Goal: Task Accomplishment & Management: Manage account settings

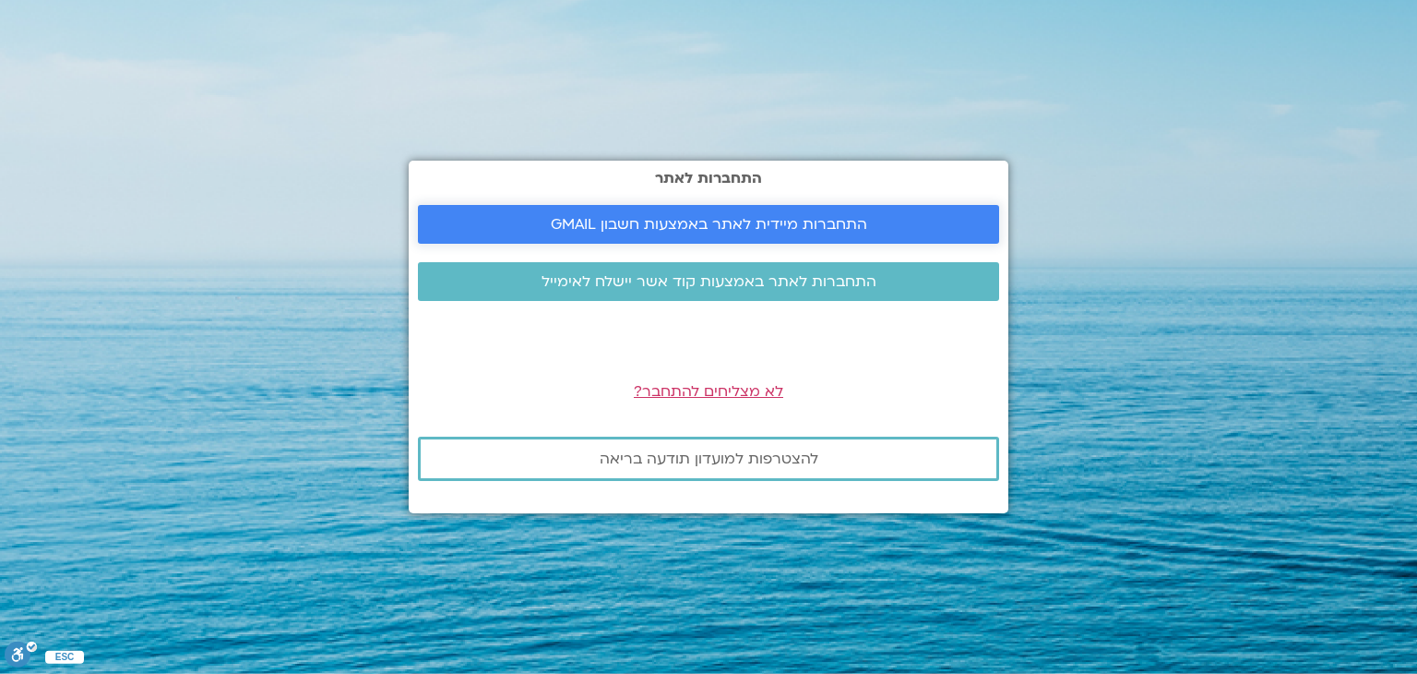
click at [506, 217] on span "התחברות מיידית לאתר באמצעות חשבון GMAIL" at bounding box center [708, 224] width 537 height 17
click at [560, 216] on span "התחברות מיידית לאתר באמצעות חשבון GMAIL" at bounding box center [709, 224] width 317 height 17
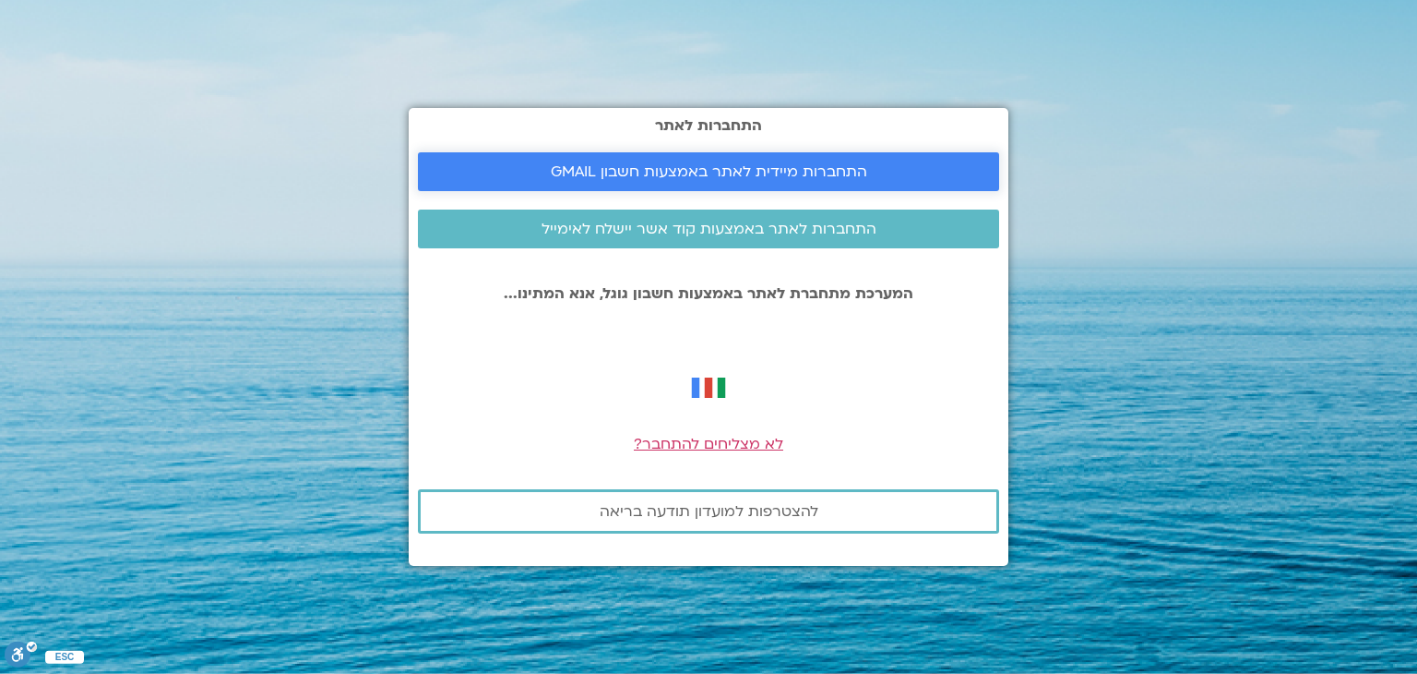
click at [739, 165] on span "התחברות מיידית לאתר באמצעות חשבון GMAIL" at bounding box center [709, 171] width 317 height 17
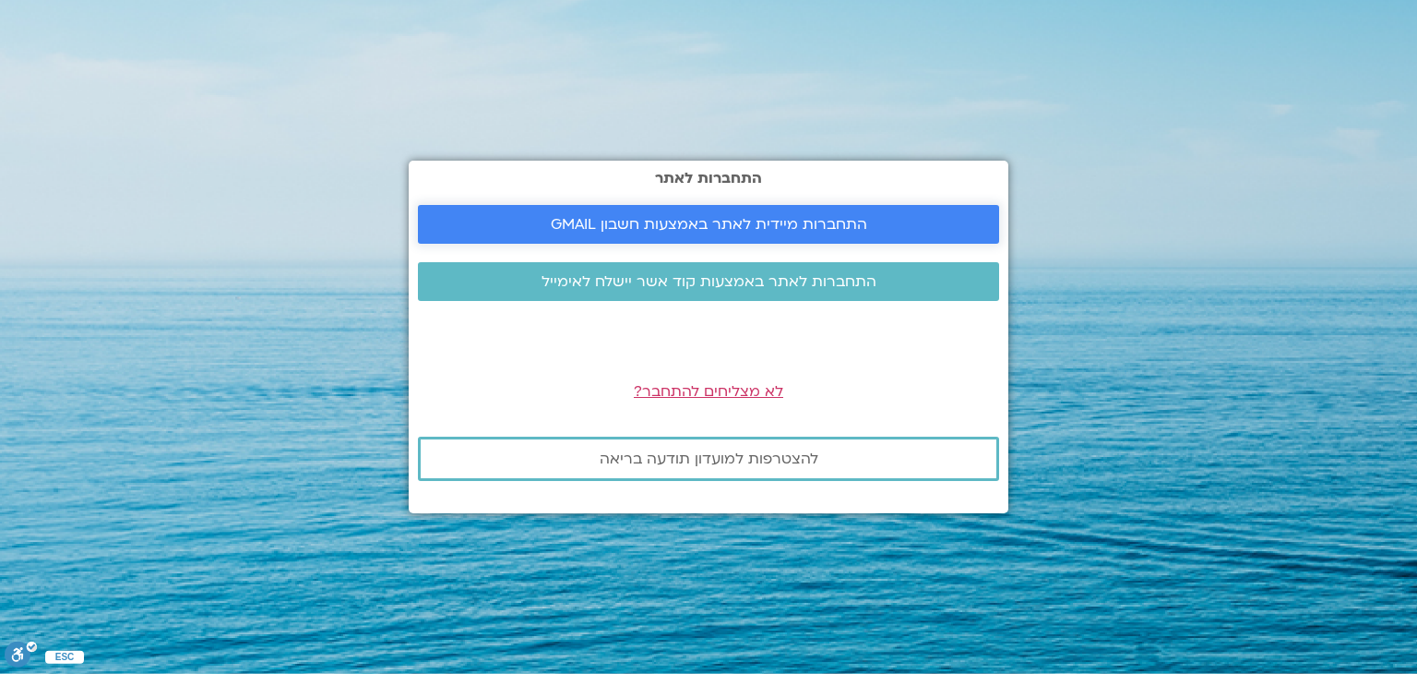
click at [656, 224] on span "התחברות מיידית לאתר באמצעות חשבון GMAIL" at bounding box center [709, 224] width 317 height 17
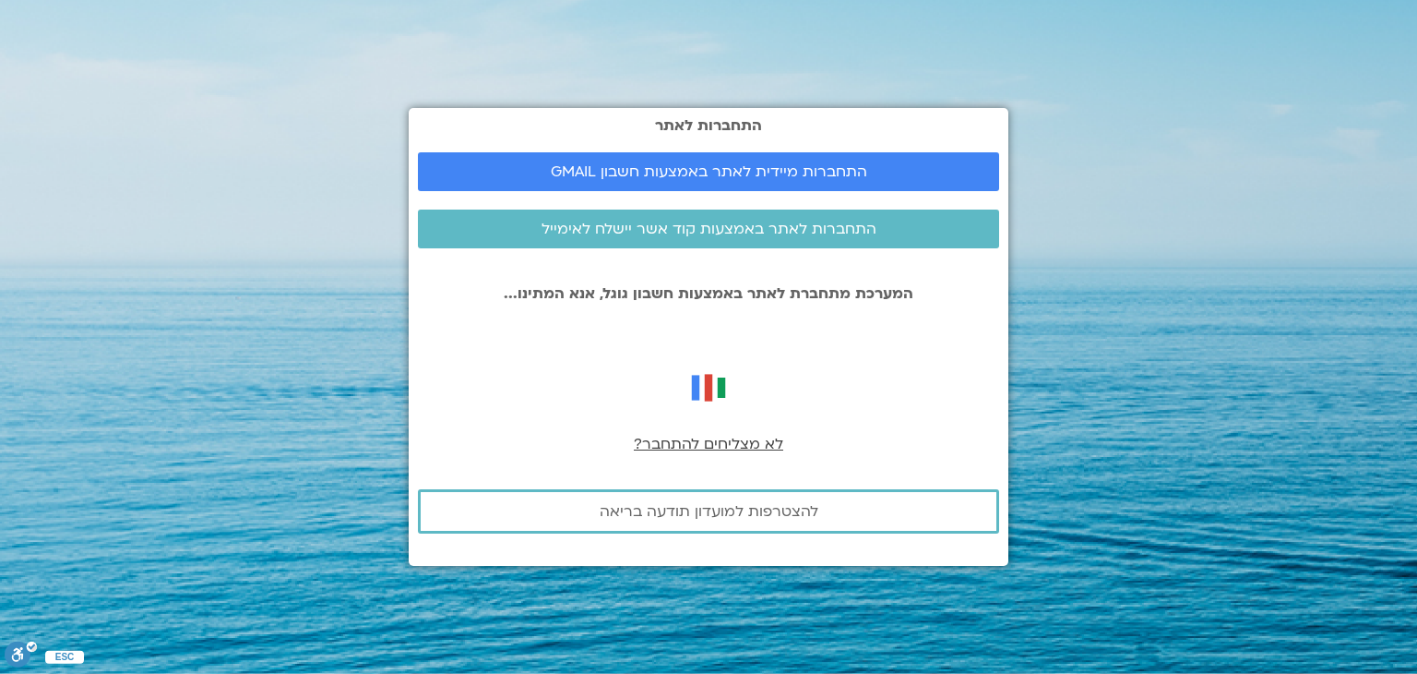
click at [703, 445] on span "לא מצליחים להתחבר?" at bounding box center [708, 444] width 149 height 20
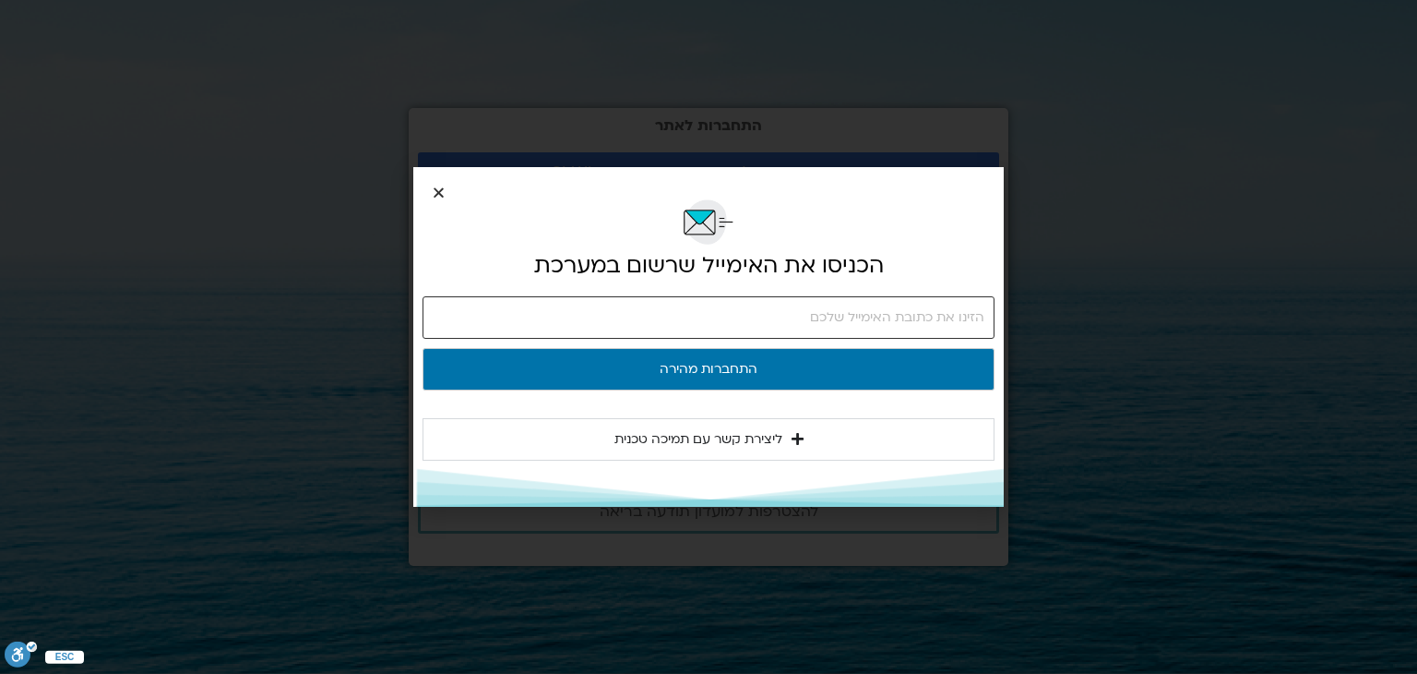
click at [757, 313] on input "email" at bounding box center [709, 317] width 572 height 42
type input "zbenami1008@gmail.com"
click at [423, 348] on button "התחברות מהירה" at bounding box center [709, 369] width 572 height 42
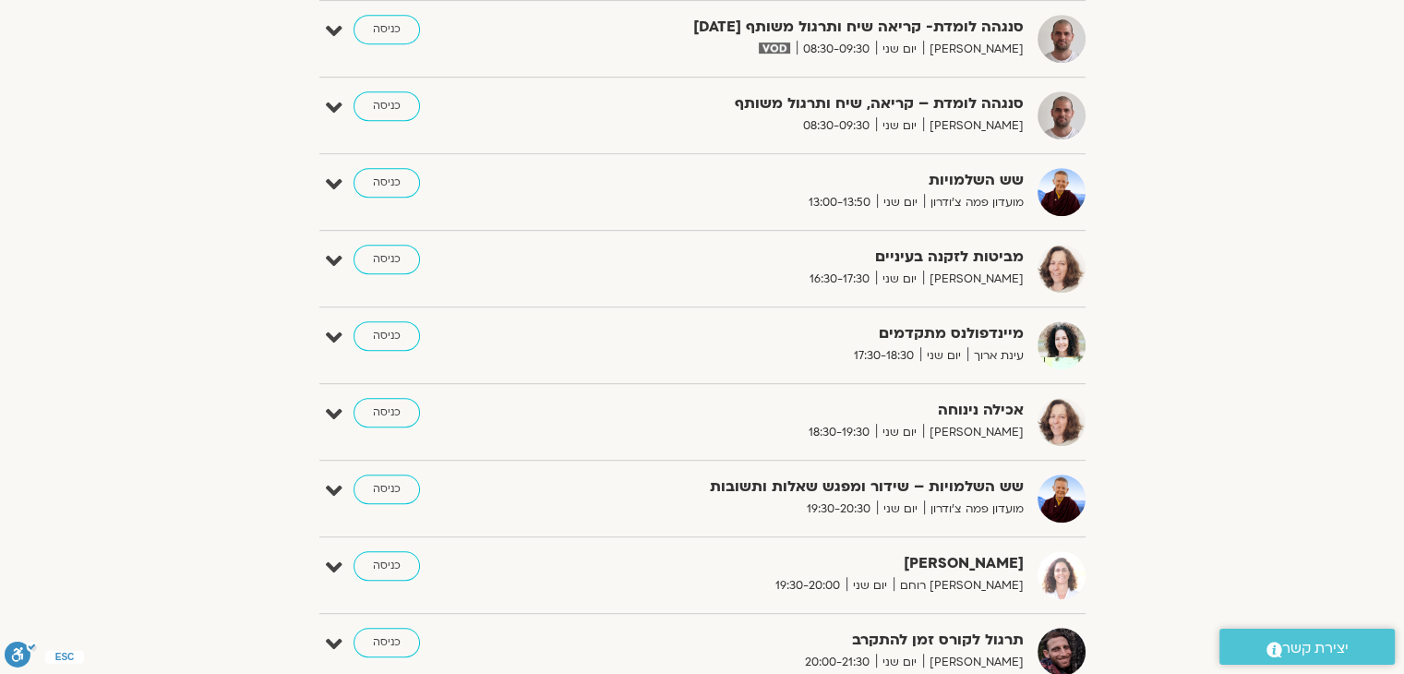
scroll to position [923, 0]
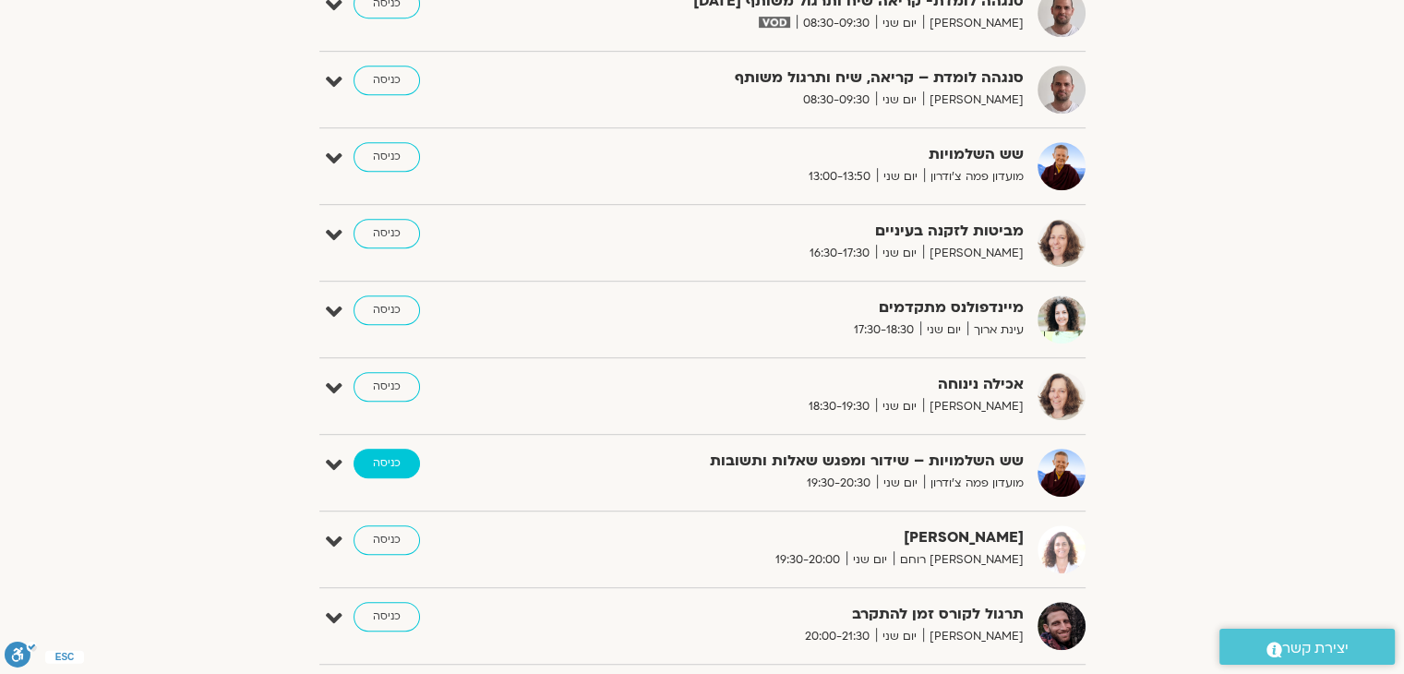
click at [388, 455] on link "כניסה" at bounding box center [386, 463] width 66 height 30
